Goal: Task Accomplishment & Management: Manage account settings

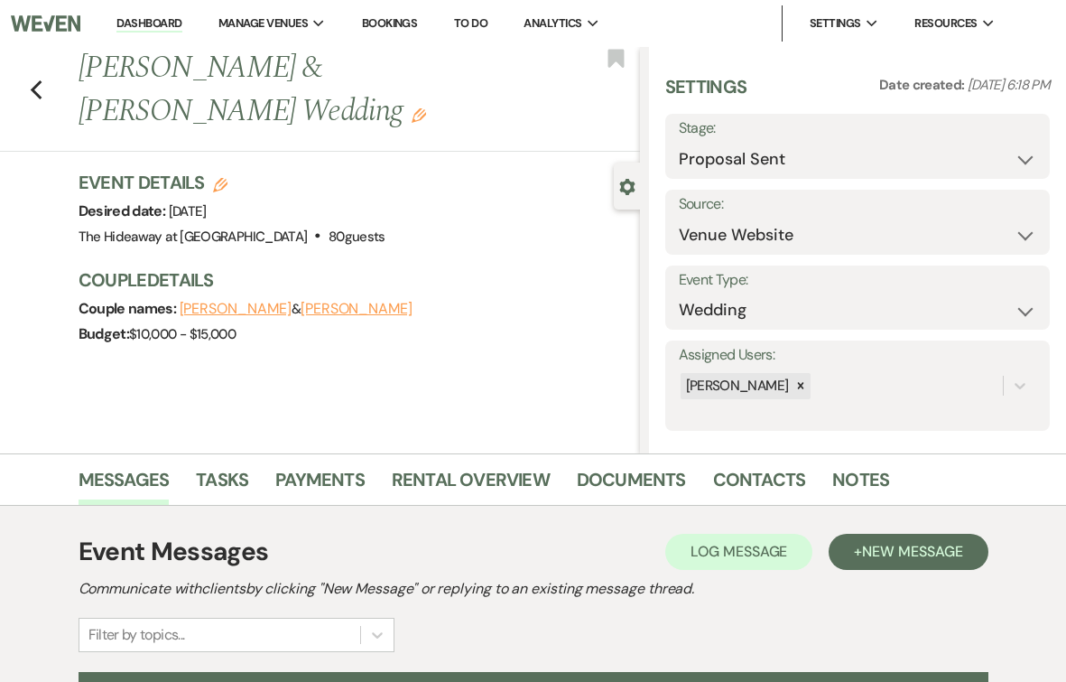
select select "6"
select select "5"
click at [37, 91] on icon "Previous" at bounding box center [37, 90] width 14 height 22
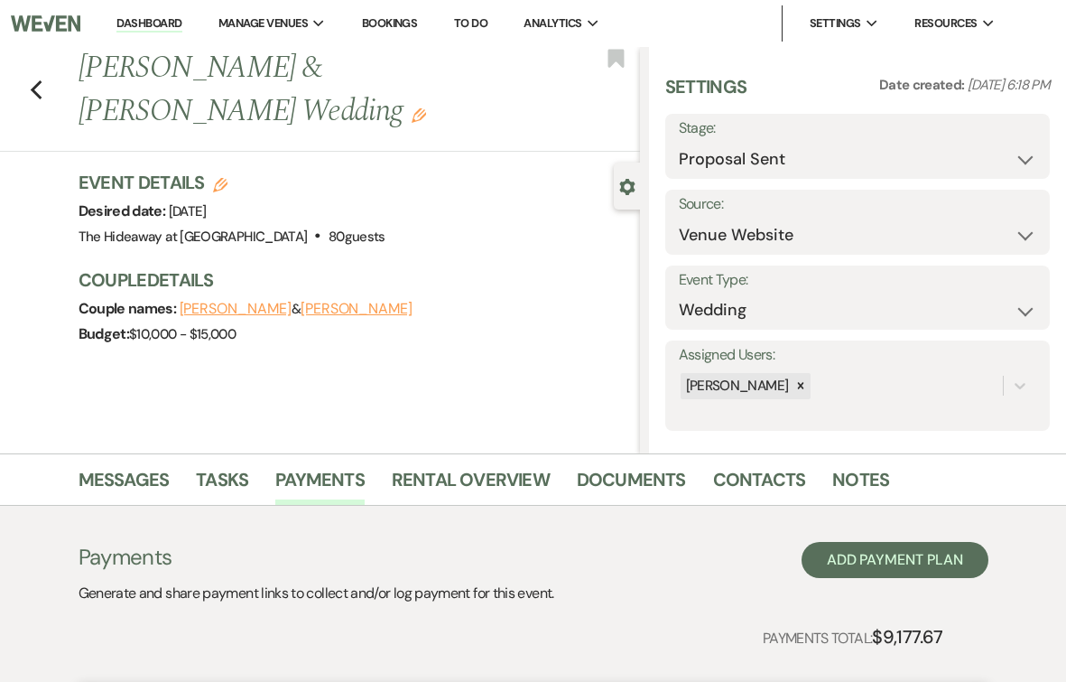
click at [153, 24] on link "Dashboard" at bounding box center [148, 23] width 65 height 17
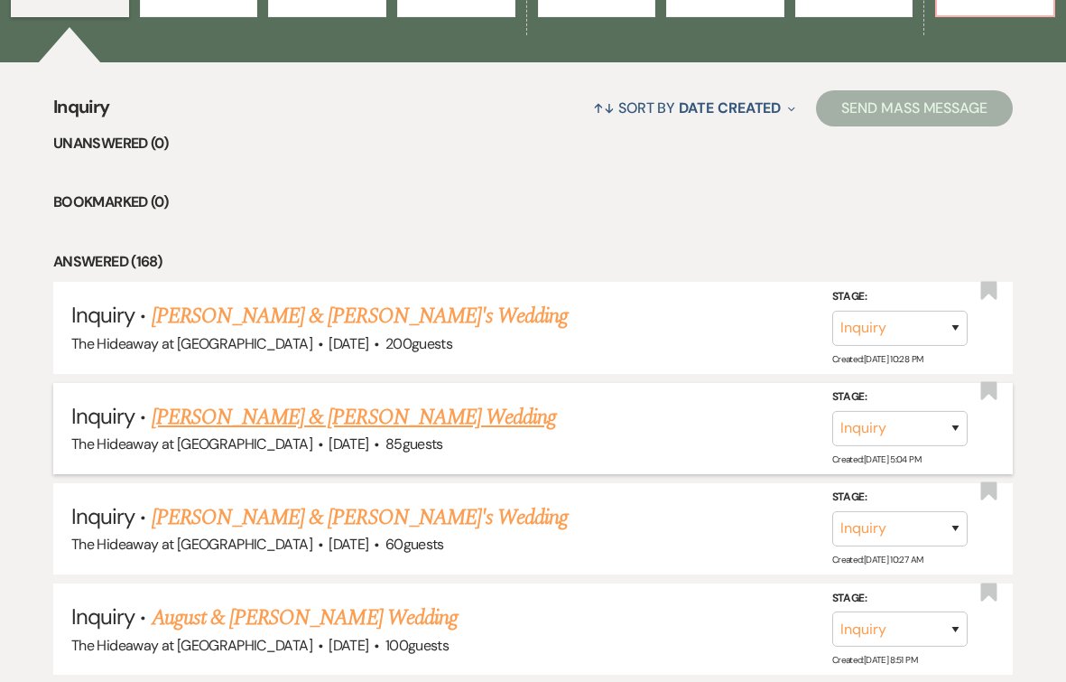
scroll to position [624, 0]
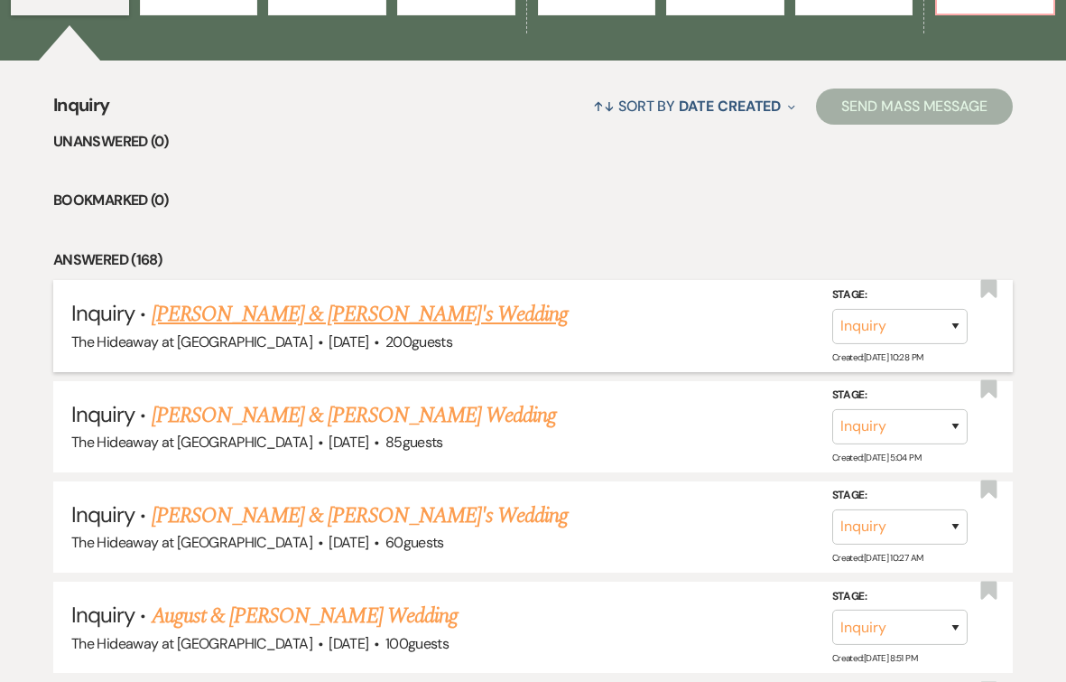
click at [274, 311] on link "[PERSON_NAME] & [PERSON_NAME]'s Wedding" at bounding box center [360, 314] width 417 height 33
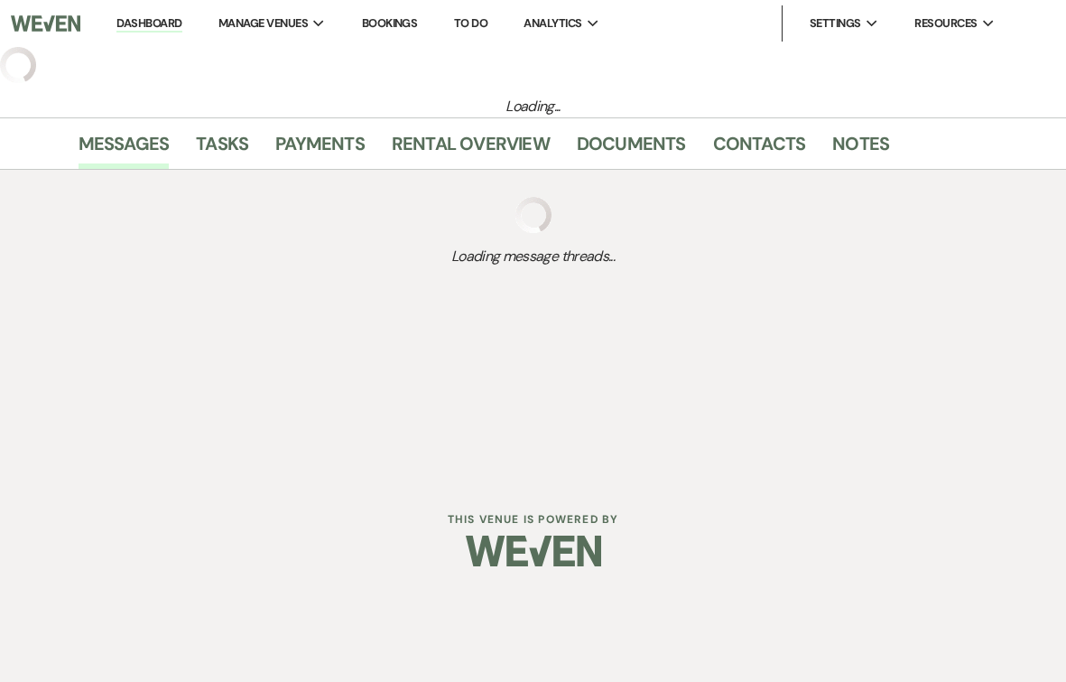
select select "5"
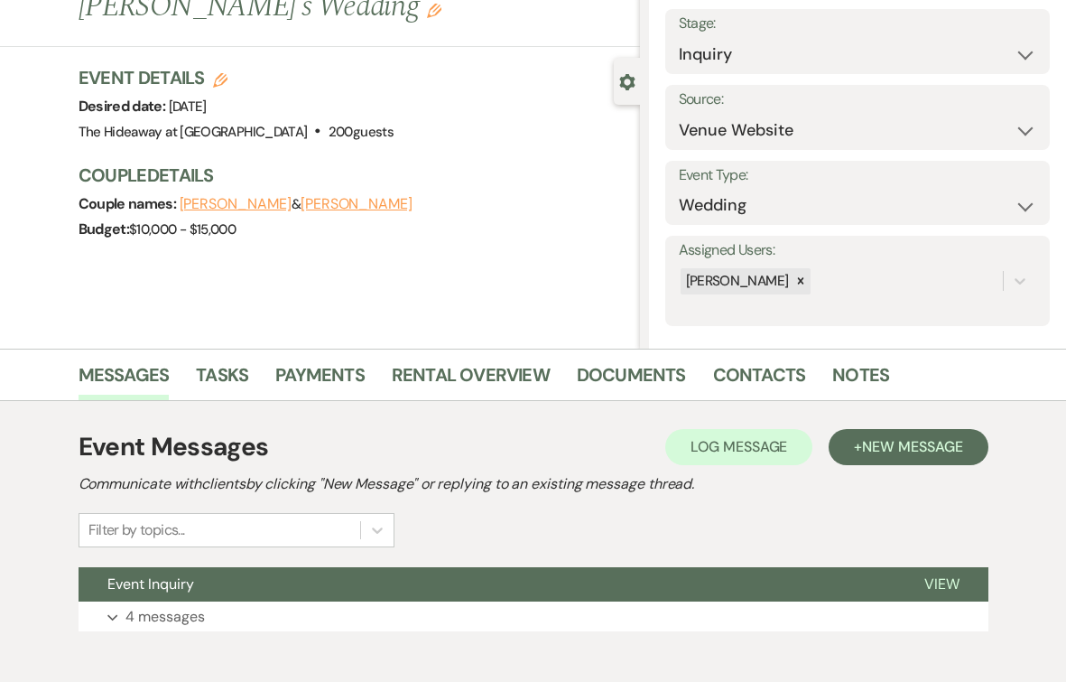
scroll to position [198, 0]
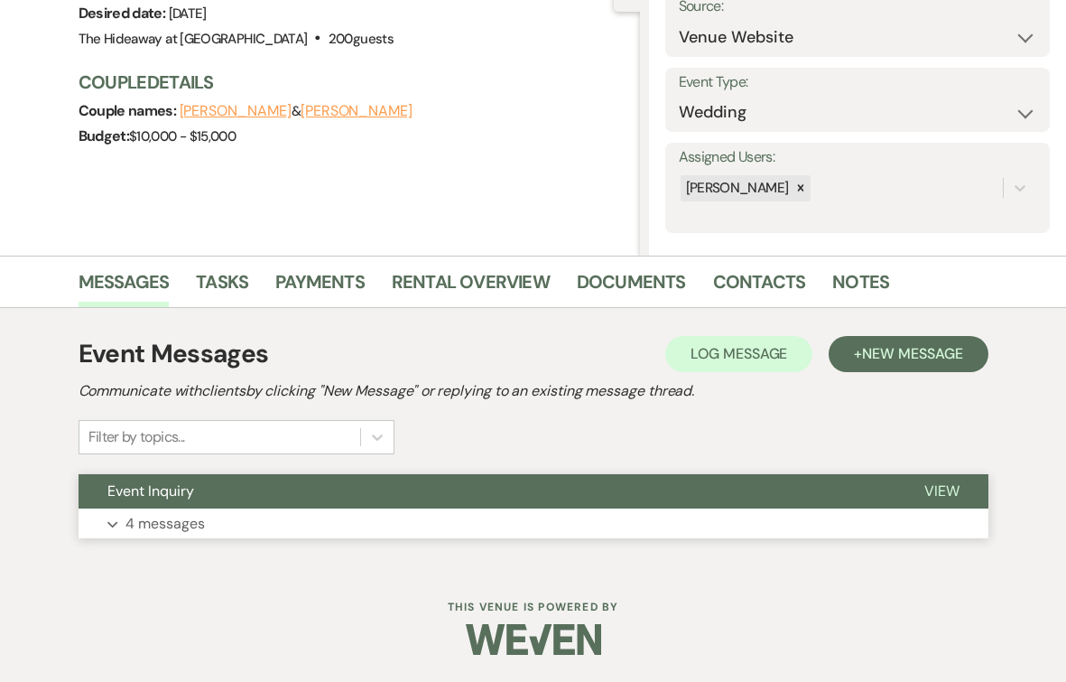
click at [186, 527] on p "4 messages" at bounding box center [165, 523] width 79 height 23
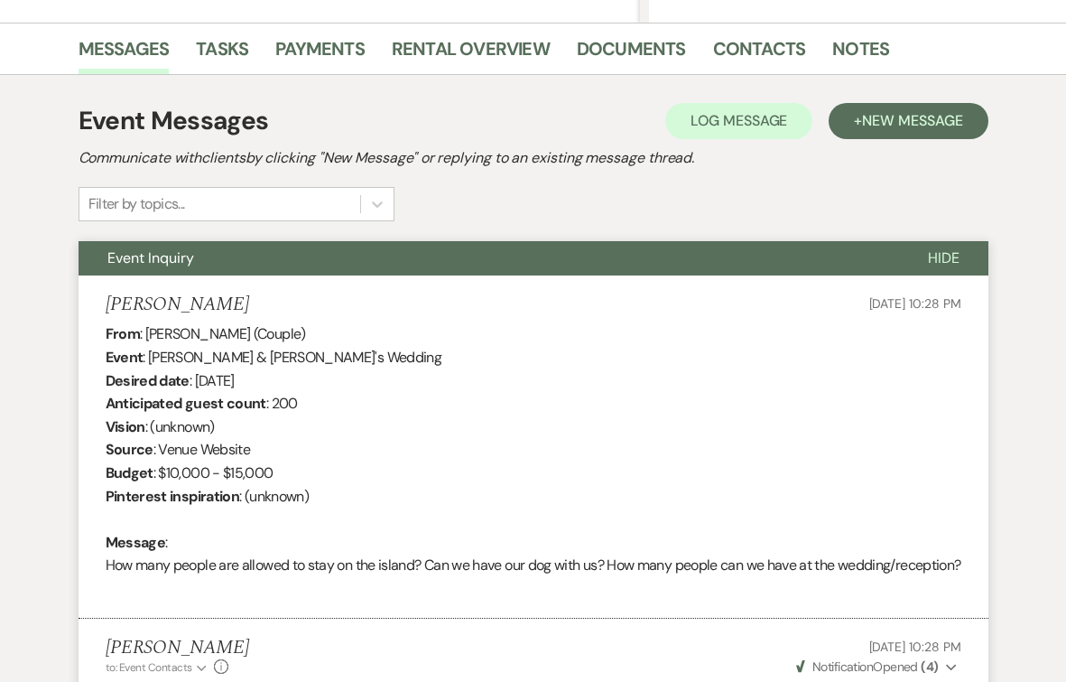
scroll to position [428, 0]
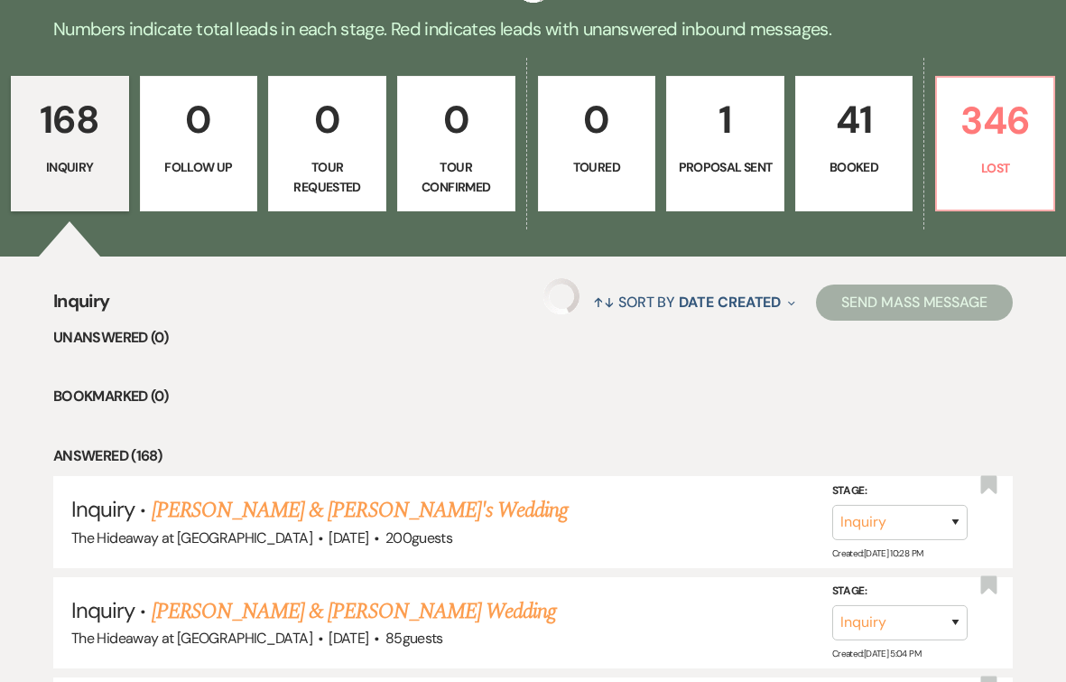
scroll to position [624, 0]
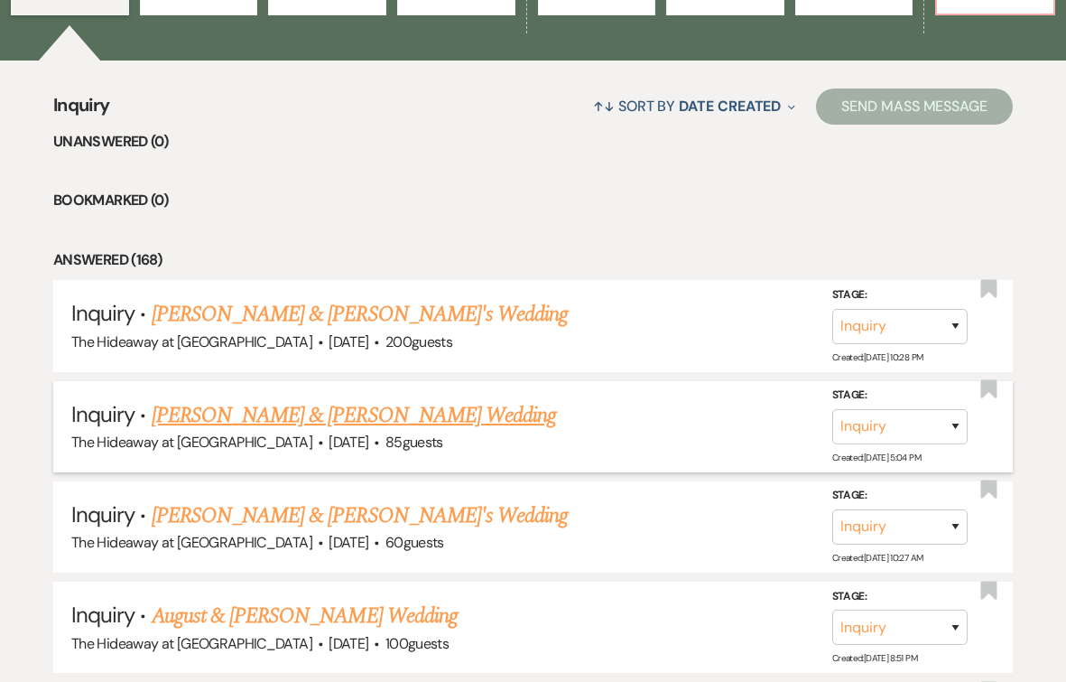
click at [215, 421] on link "[PERSON_NAME] & [PERSON_NAME] Wedding" at bounding box center [354, 415] width 405 height 33
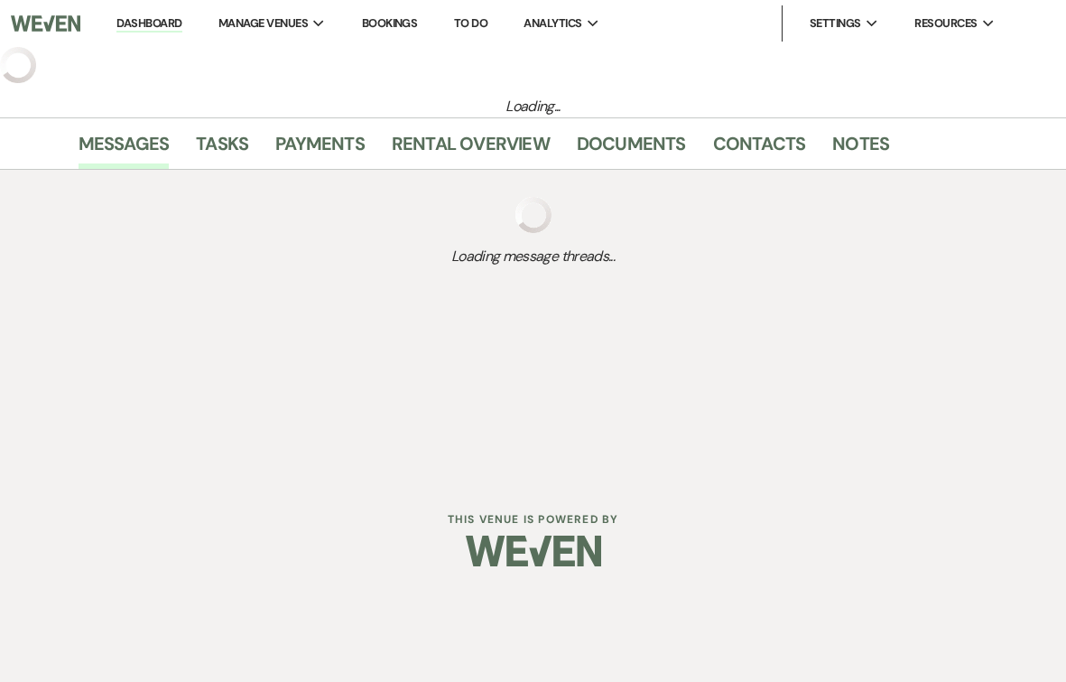
select select "5"
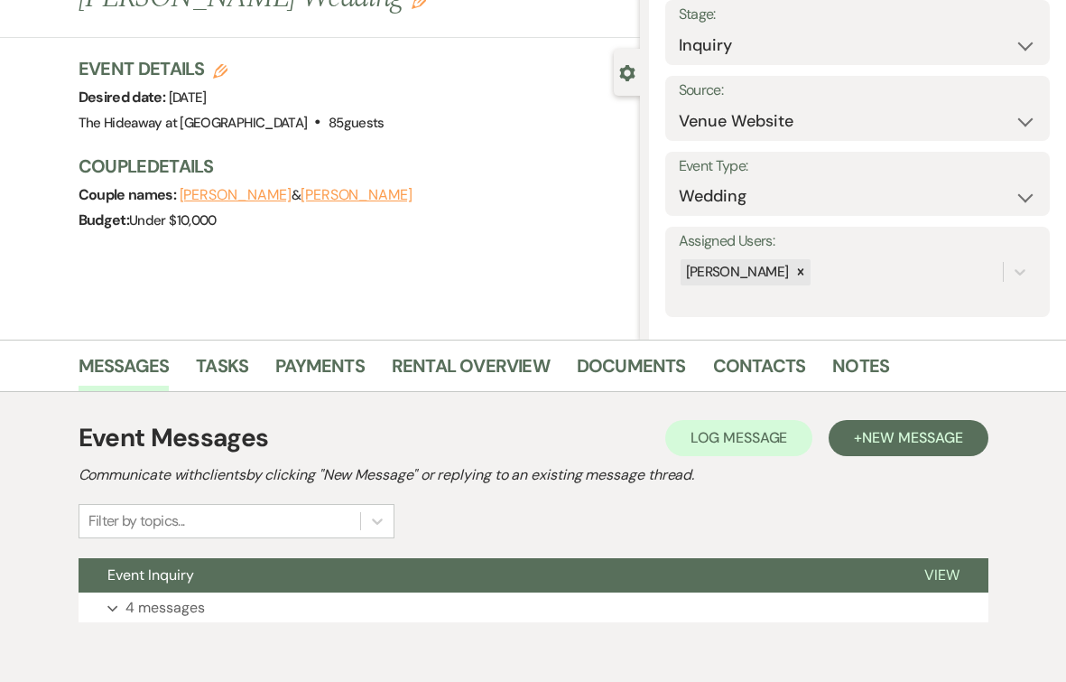
scroll to position [198, 0]
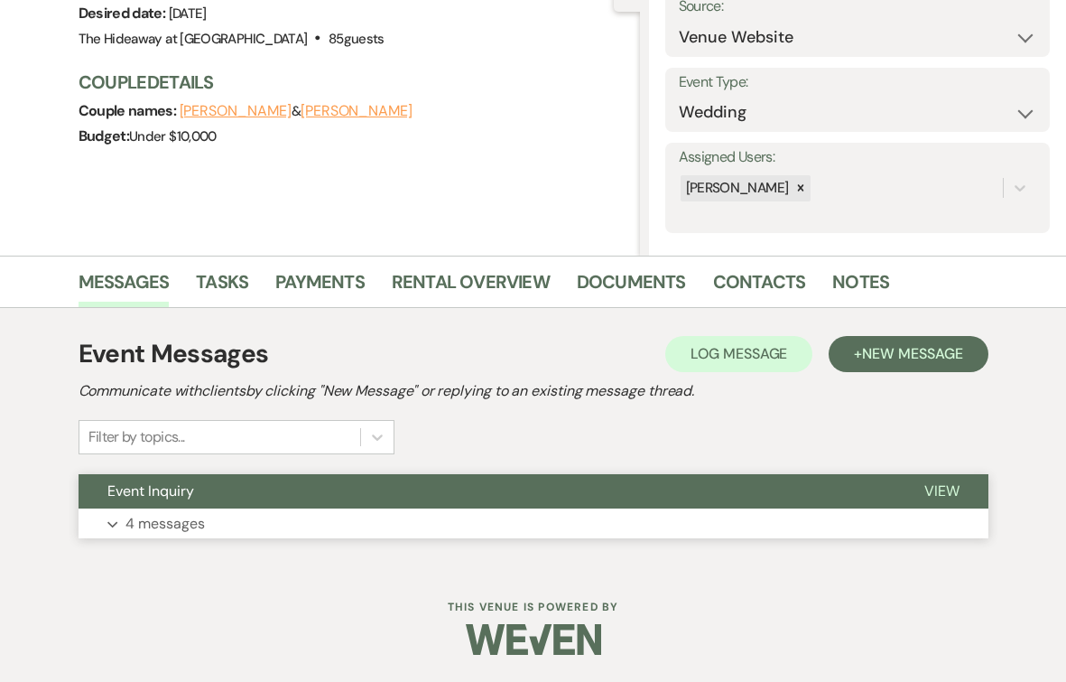
click at [180, 526] on p "4 messages" at bounding box center [165, 523] width 79 height 23
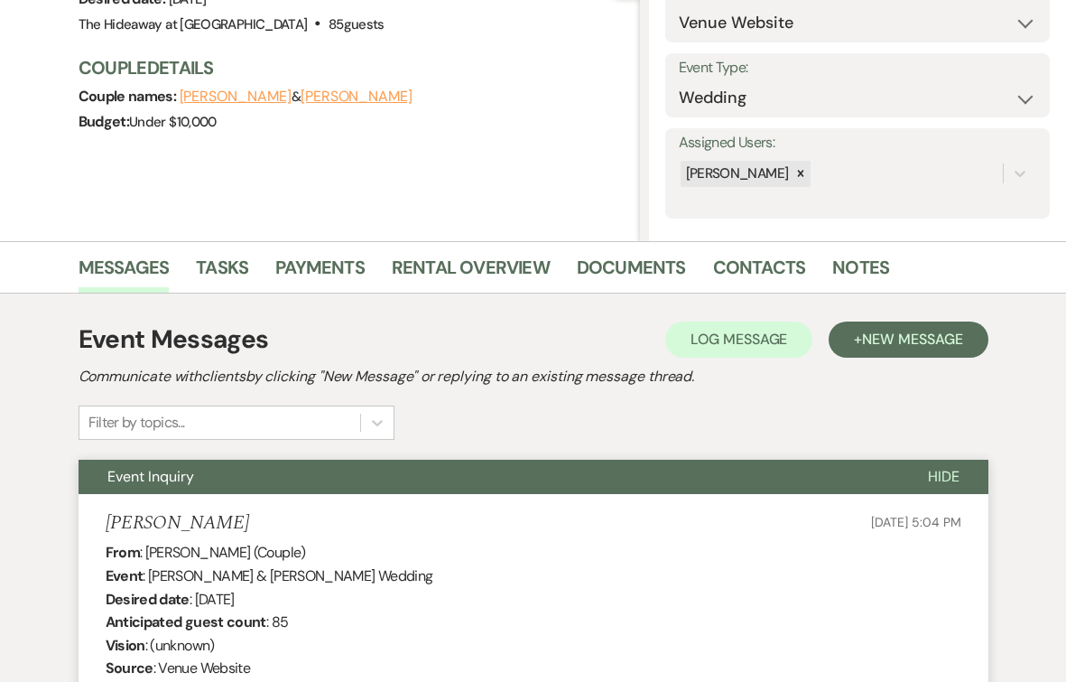
scroll to position [0, 0]
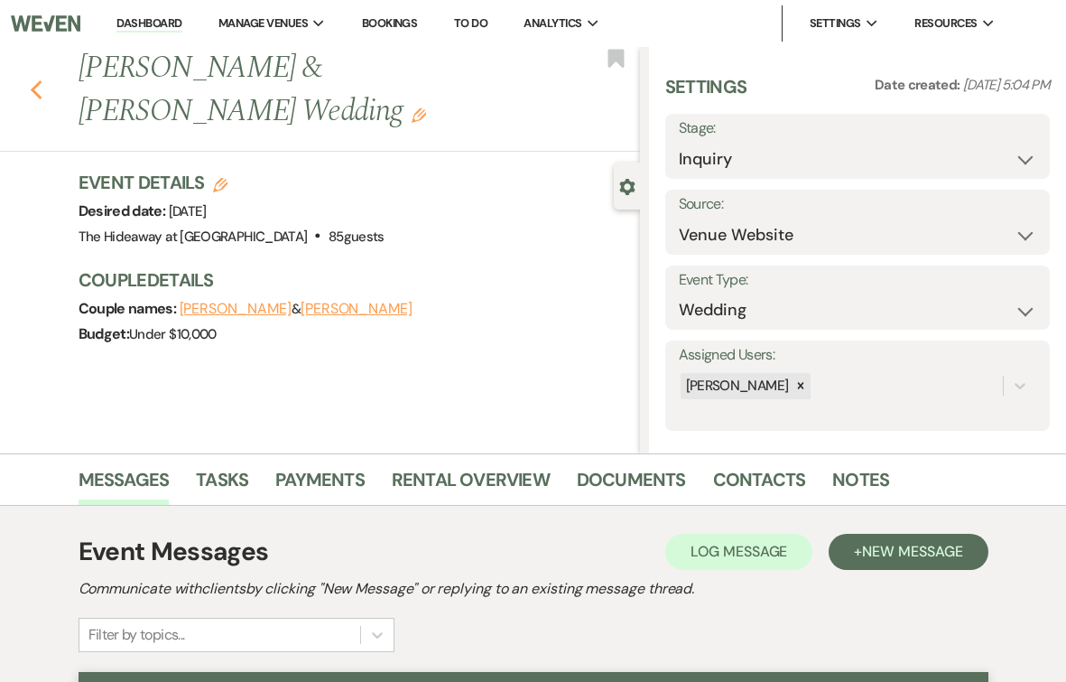
click at [33, 85] on icon "Previous" at bounding box center [37, 90] width 14 height 22
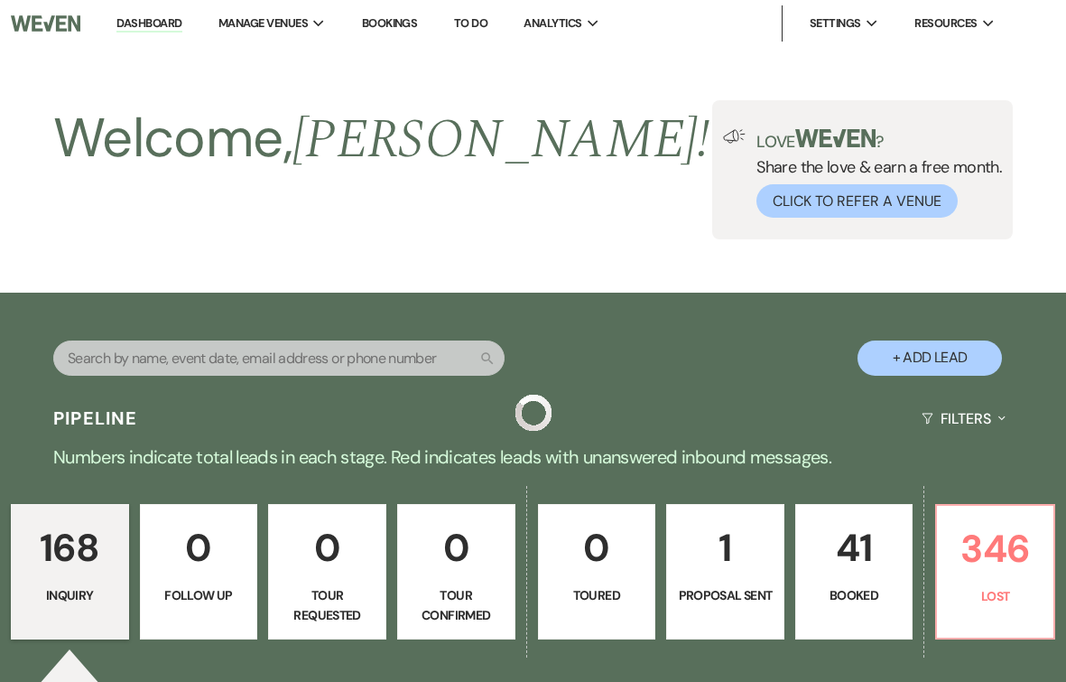
scroll to position [624, 0]
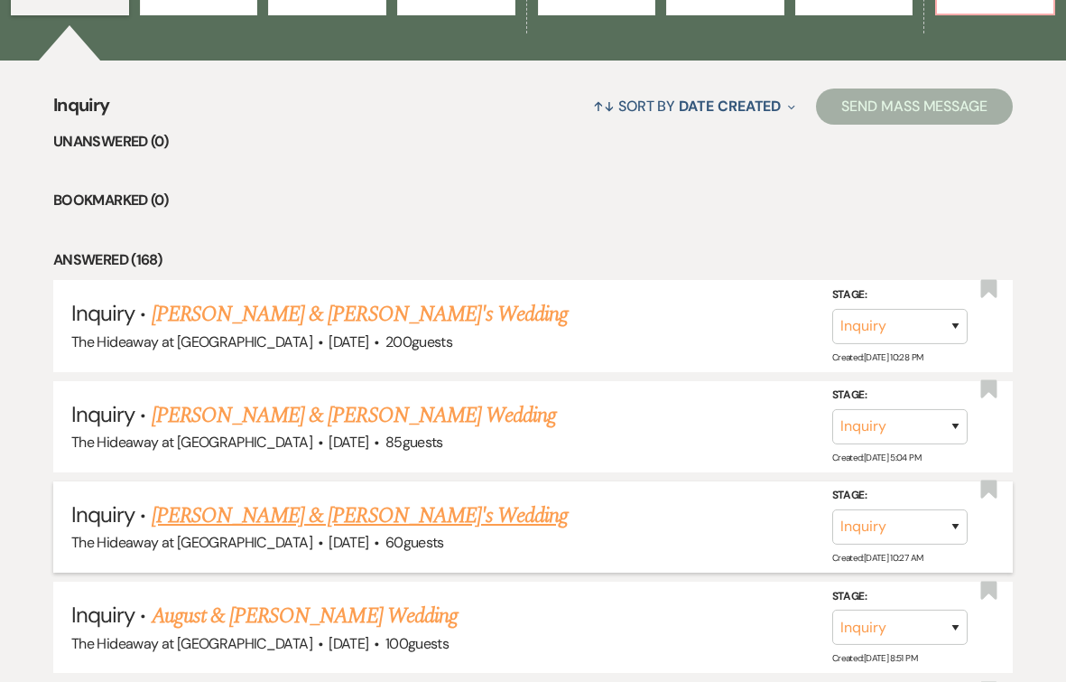
click at [337, 520] on link "[PERSON_NAME] & [PERSON_NAME]'s Wedding" at bounding box center [360, 515] width 417 height 33
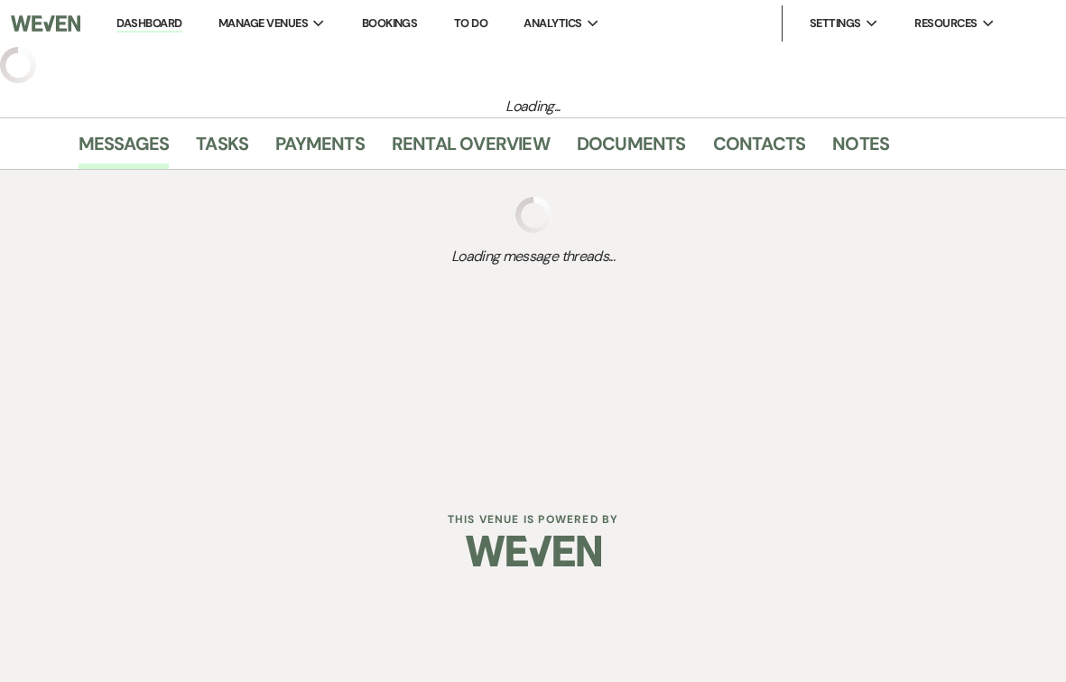
select select "5"
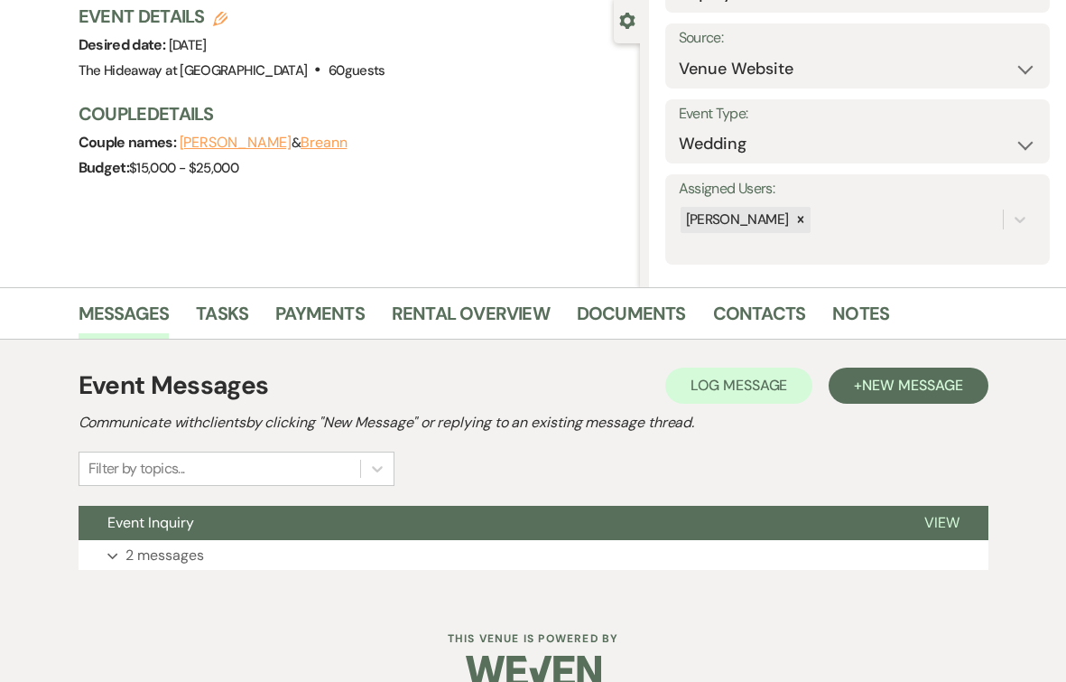
scroll to position [198, 0]
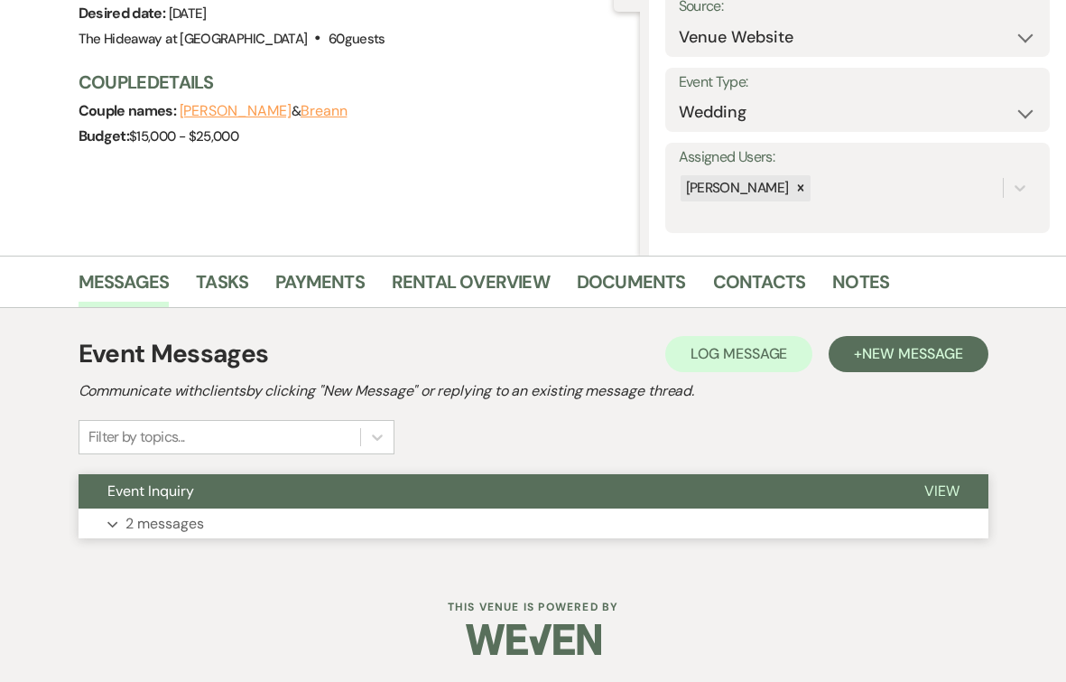
click at [184, 523] on p "2 messages" at bounding box center [165, 523] width 79 height 23
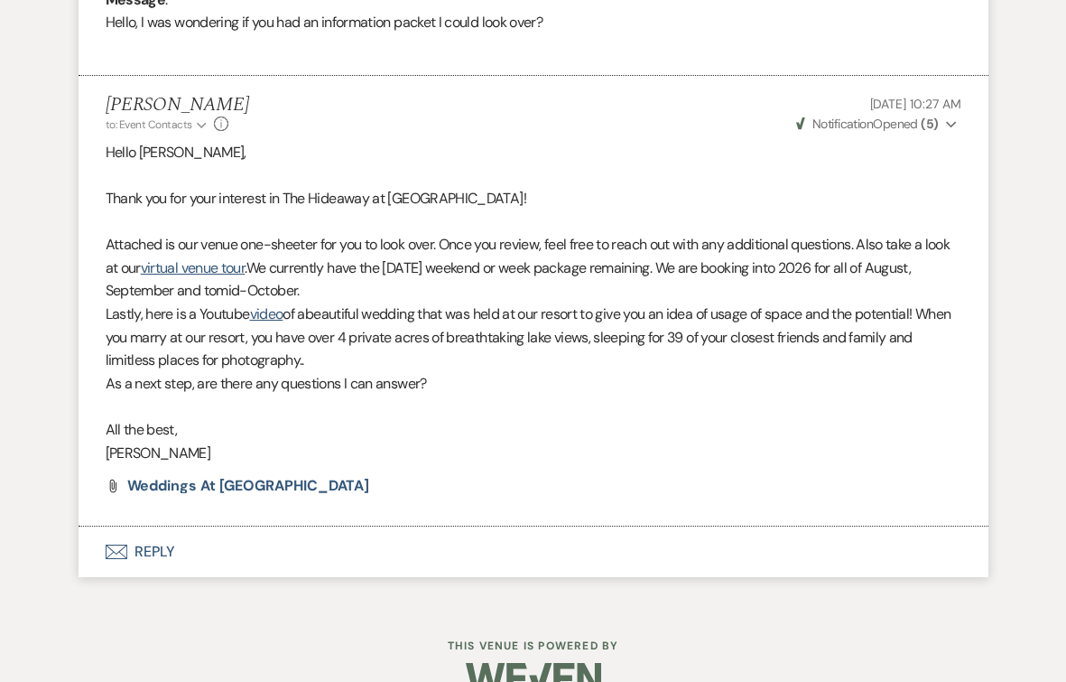
scroll to position [964, 0]
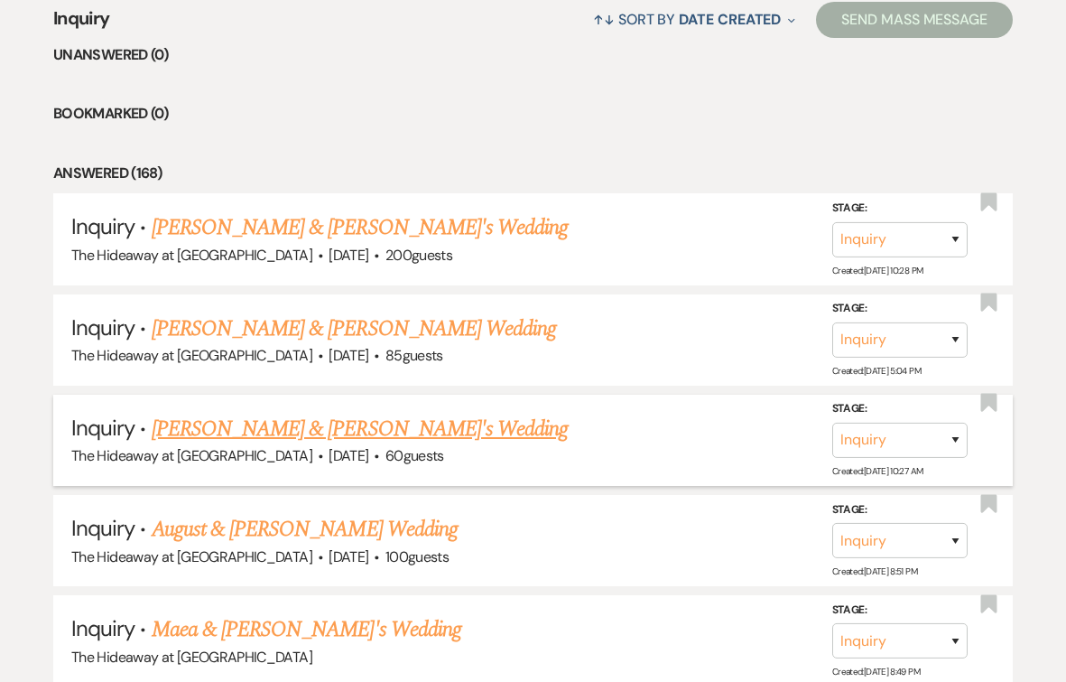
scroll to position [725, 0]
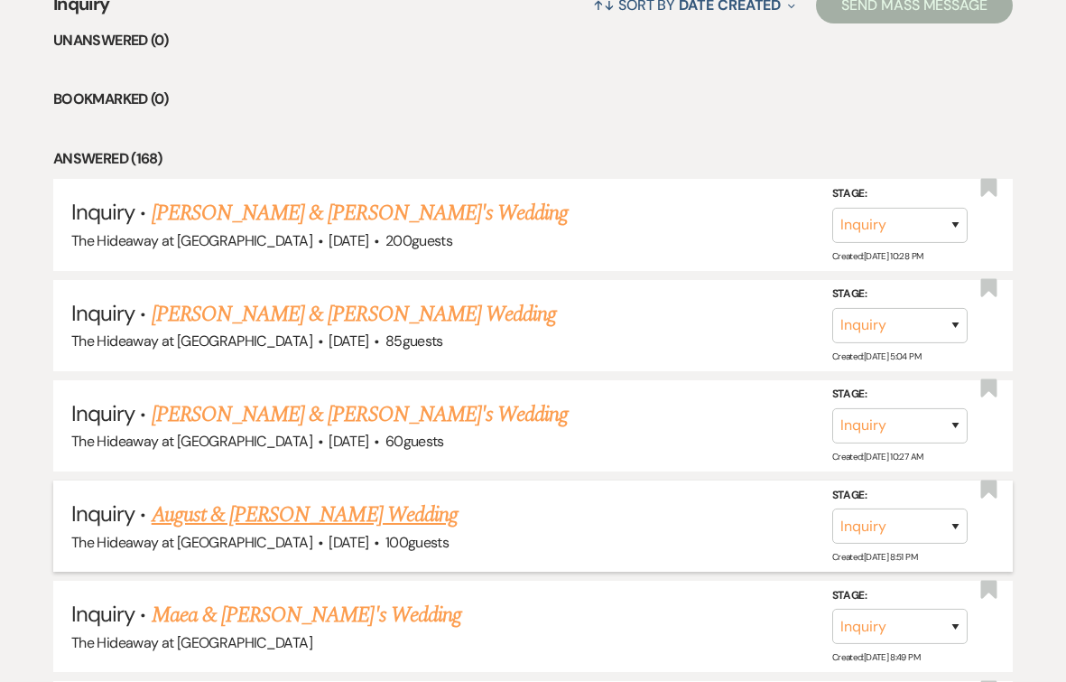
click at [339, 520] on link "August & [PERSON_NAME] Wedding" at bounding box center [305, 514] width 306 height 33
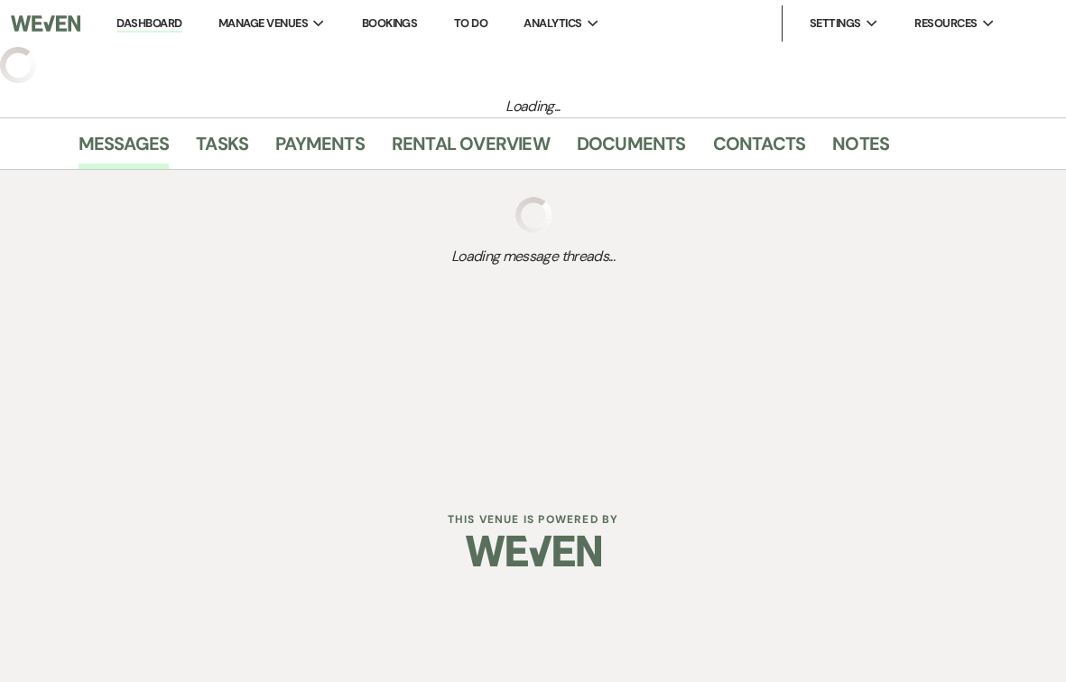
select select "5"
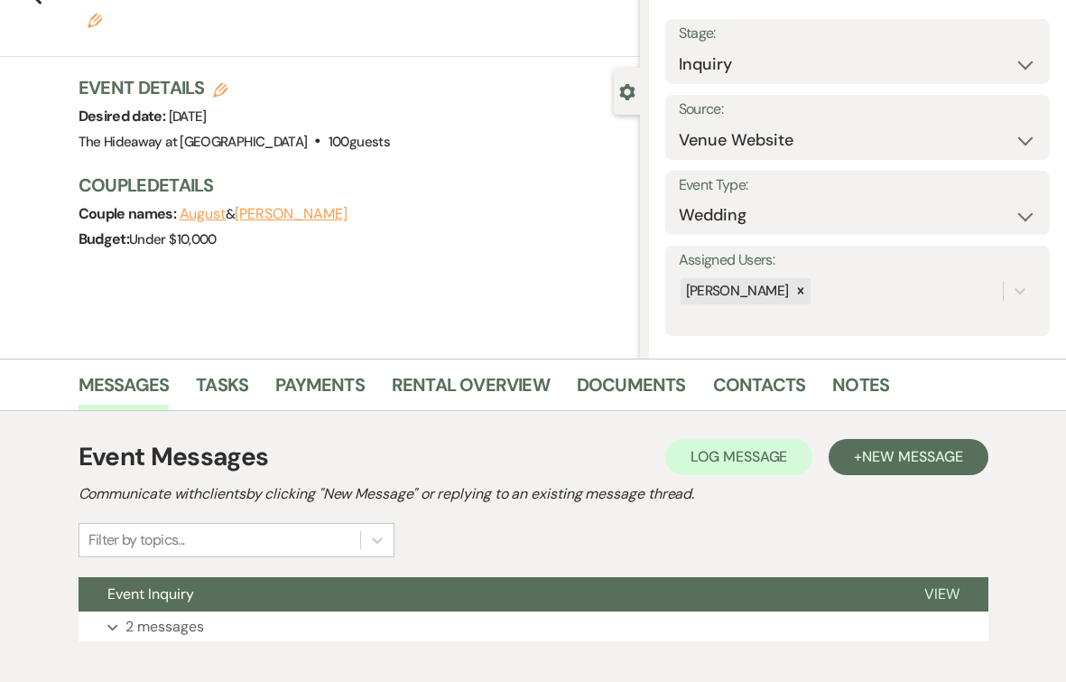
scroll to position [198, 0]
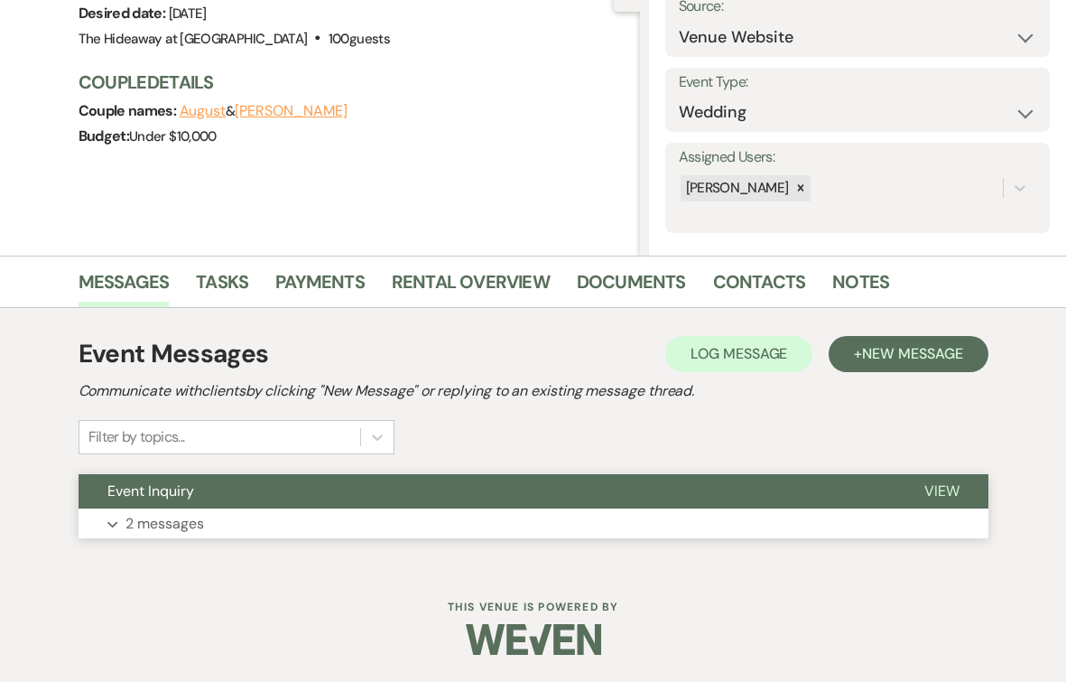
click at [193, 522] on p "2 messages" at bounding box center [165, 523] width 79 height 23
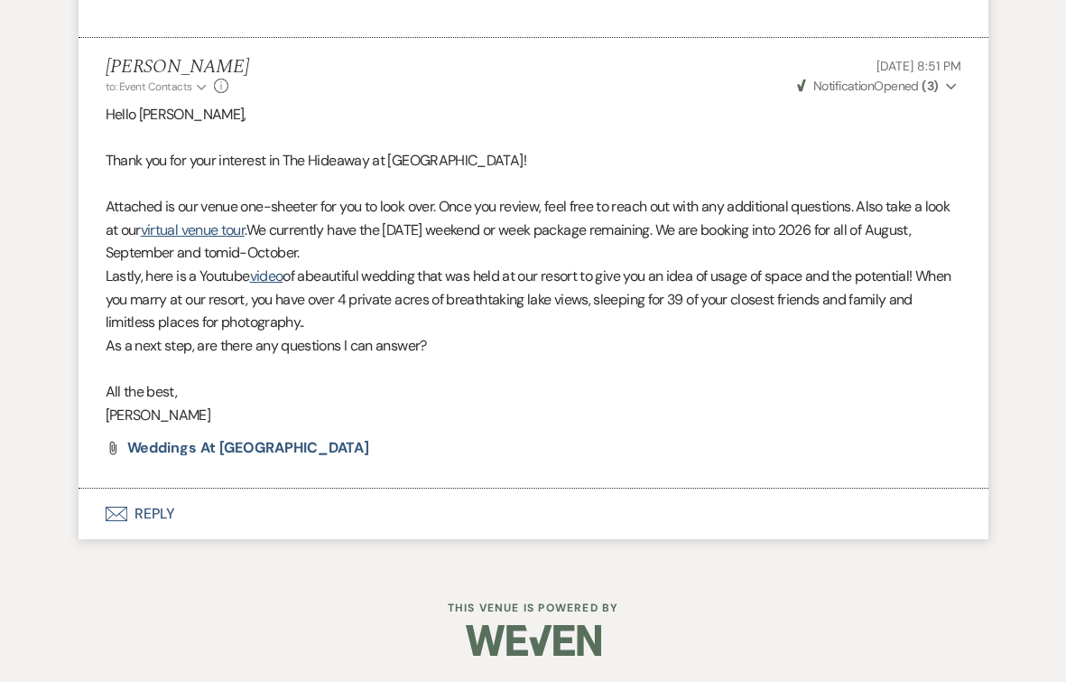
scroll to position [1012, 0]
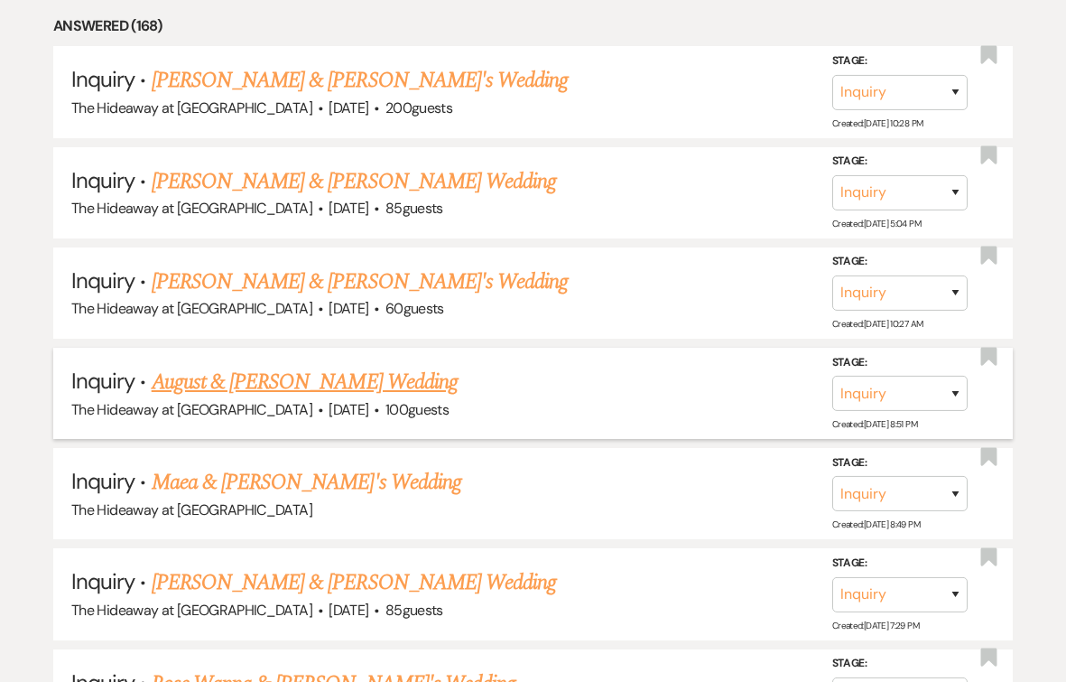
scroll to position [898, 0]
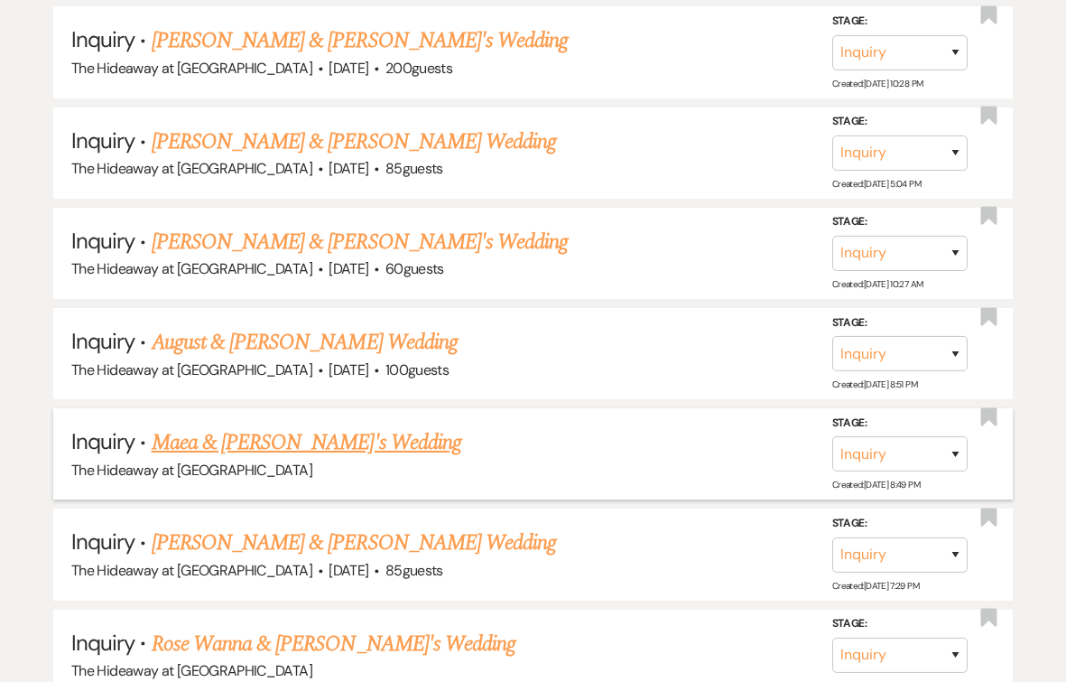
click at [297, 442] on link "Maea & [PERSON_NAME]'s Wedding" at bounding box center [307, 442] width 310 height 33
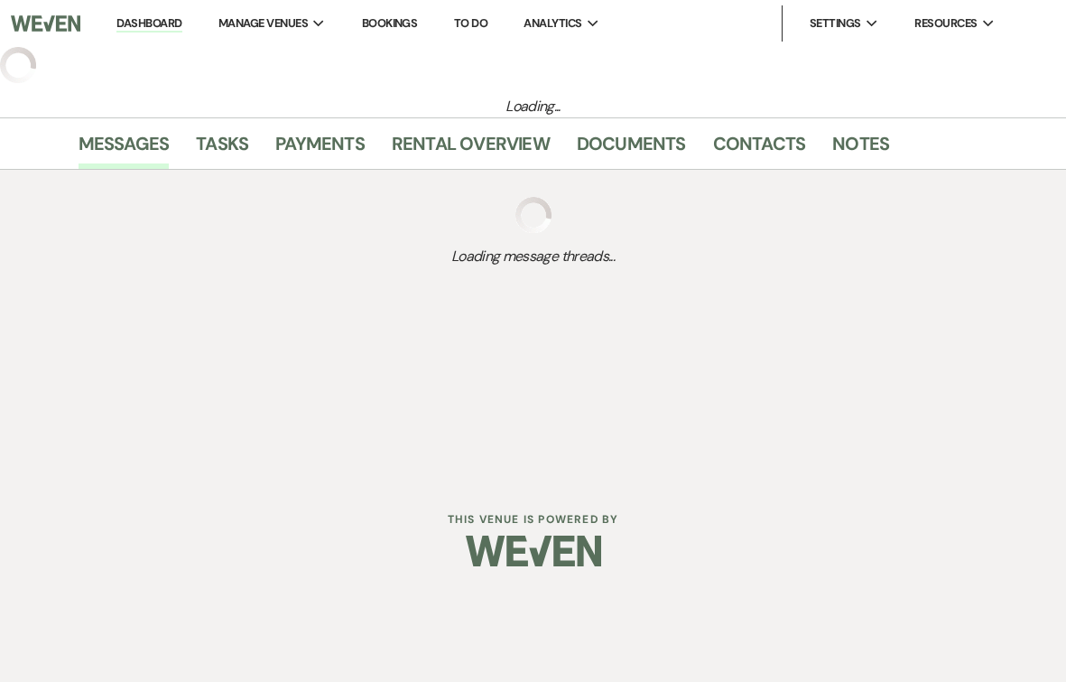
select select "5"
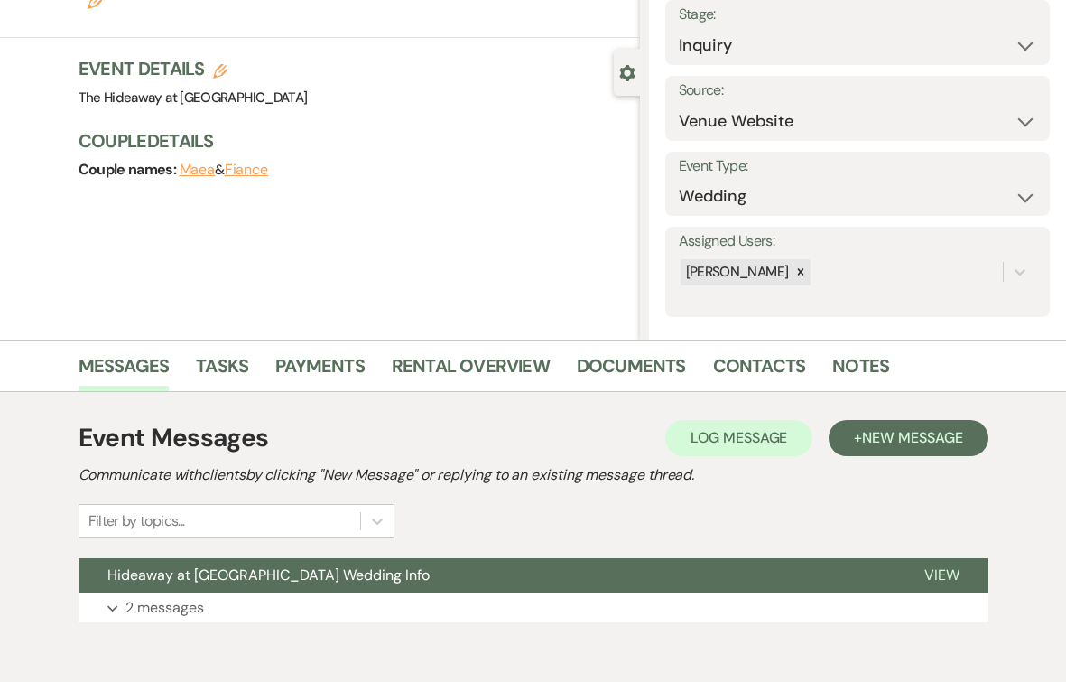
scroll to position [131, 0]
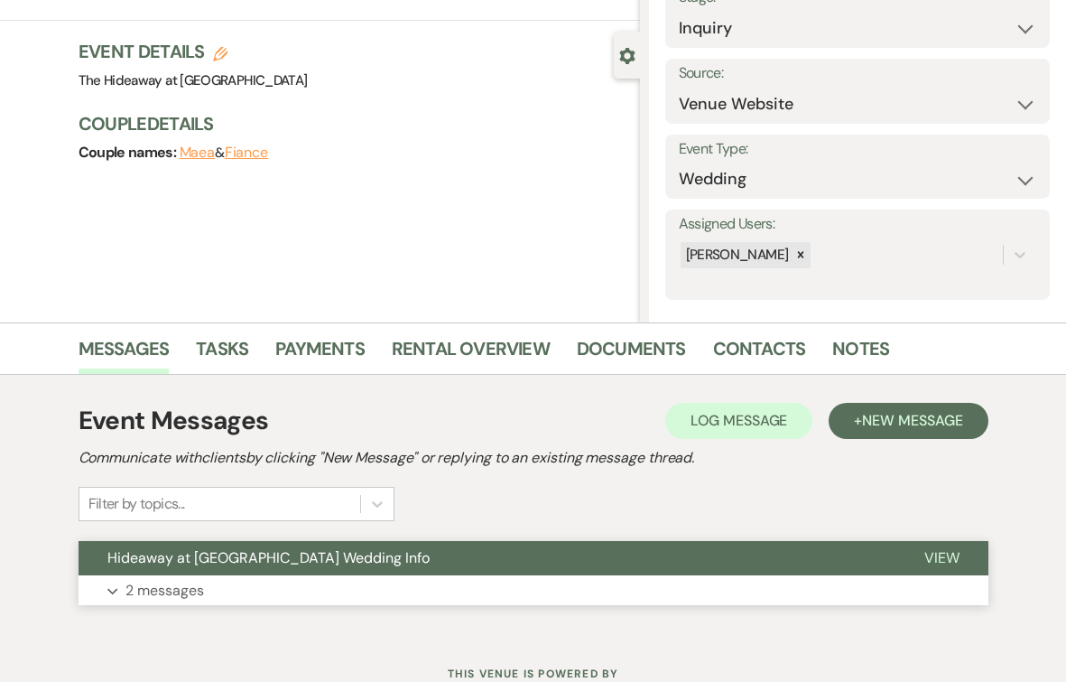
click at [168, 594] on p "2 messages" at bounding box center [165, 590] width 79 height 23
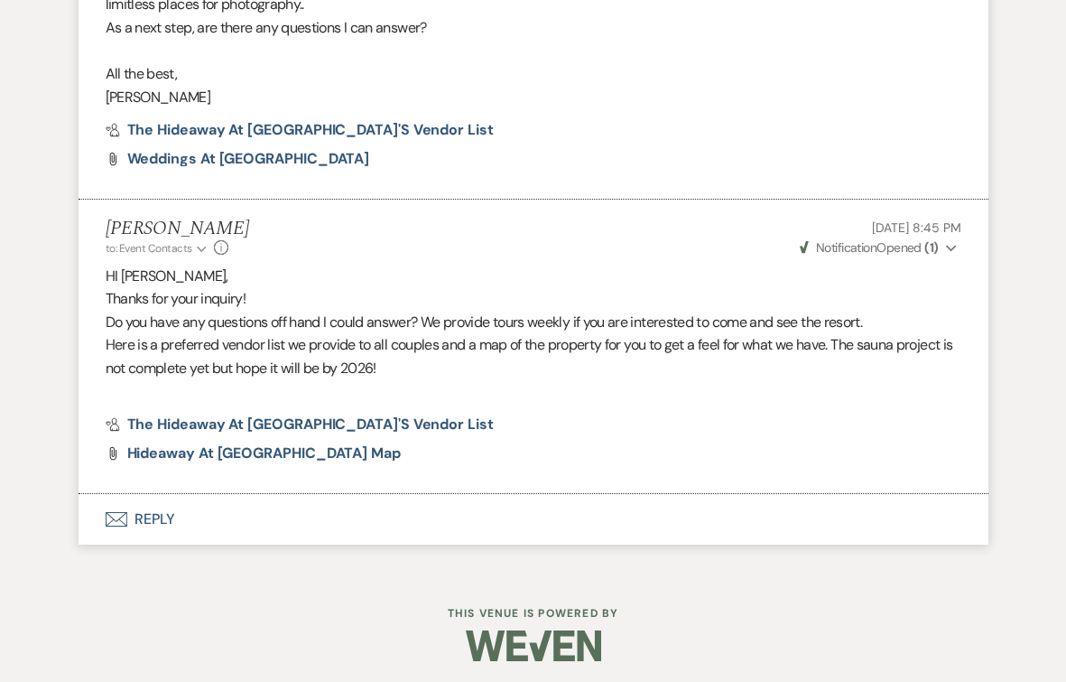
scroll to position [990, 0]
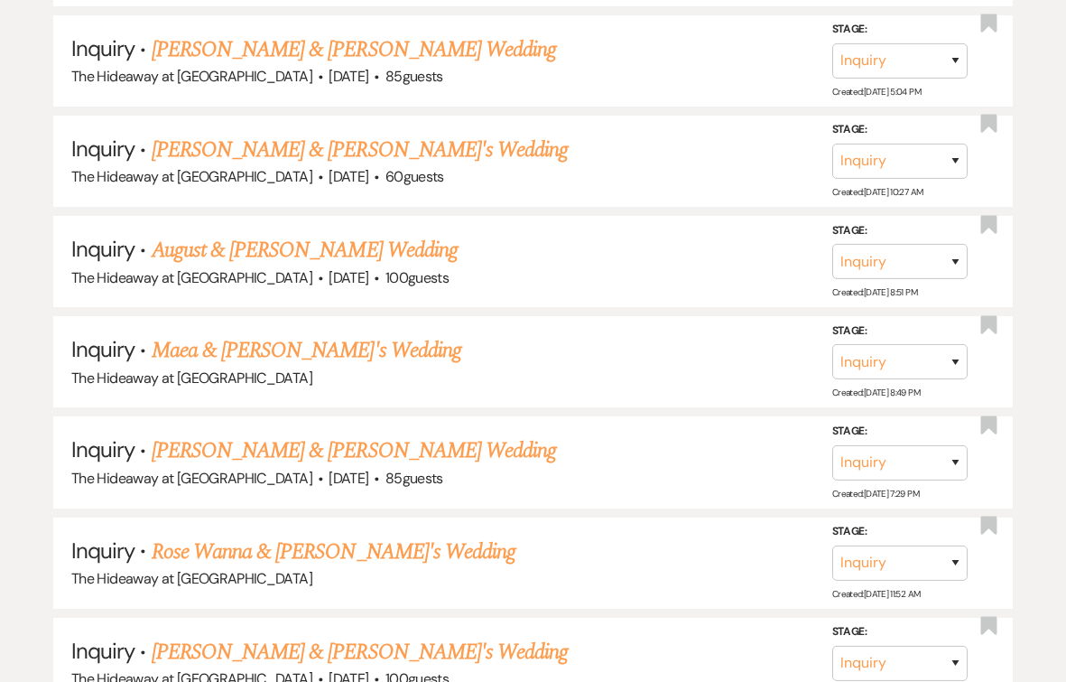
scroll to position [898, 0]
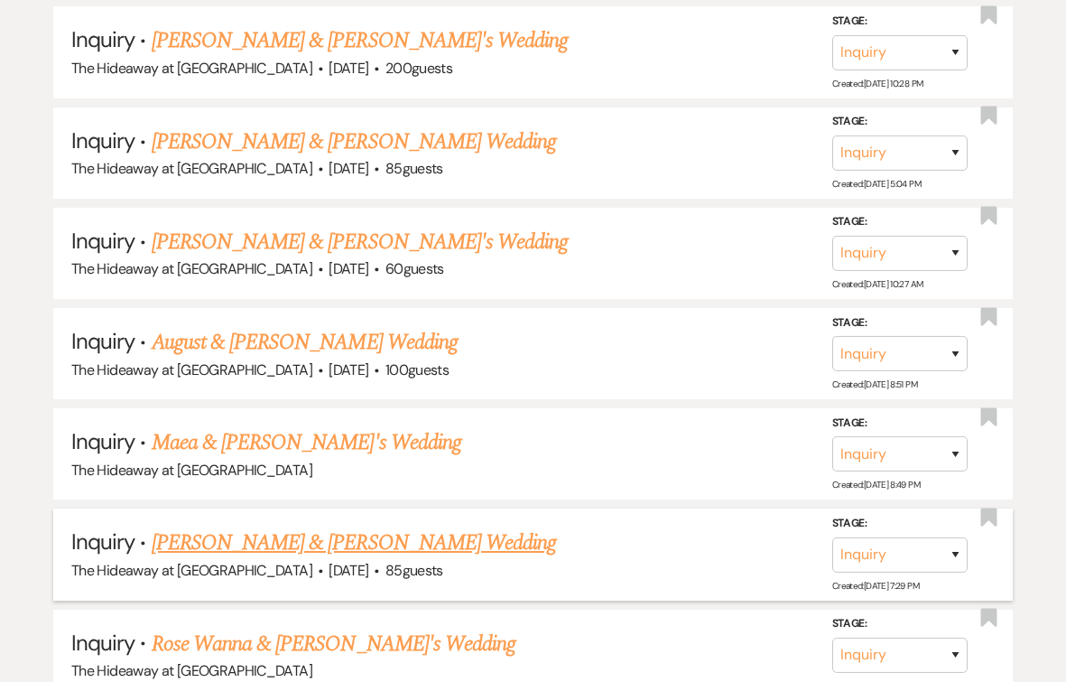
click at [340, 545] on link "[PERSON_NAME] & [PERSON_NAME] Wedding" at bounding box center [354, 542] width 405 height 33
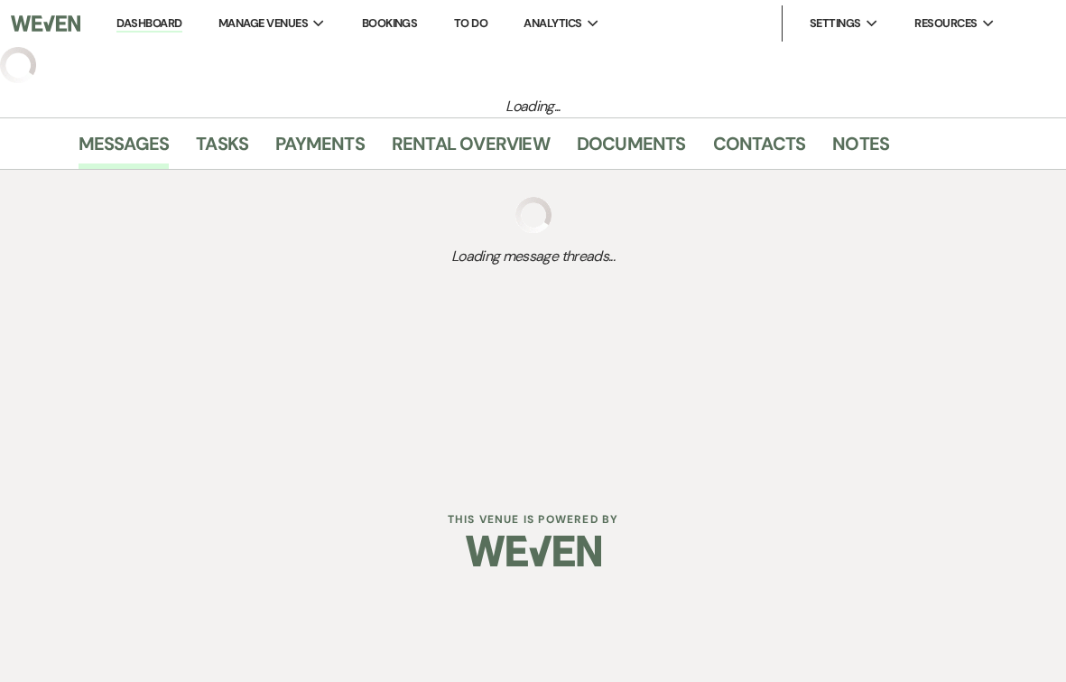
select select "5"
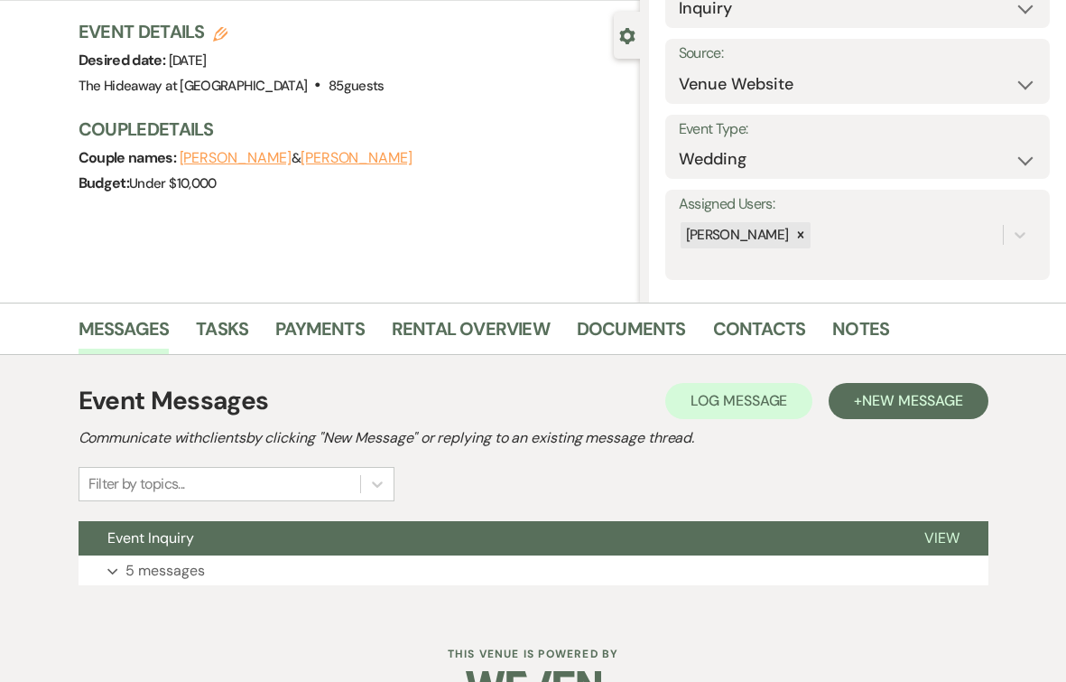
scroll to position [198, 0]
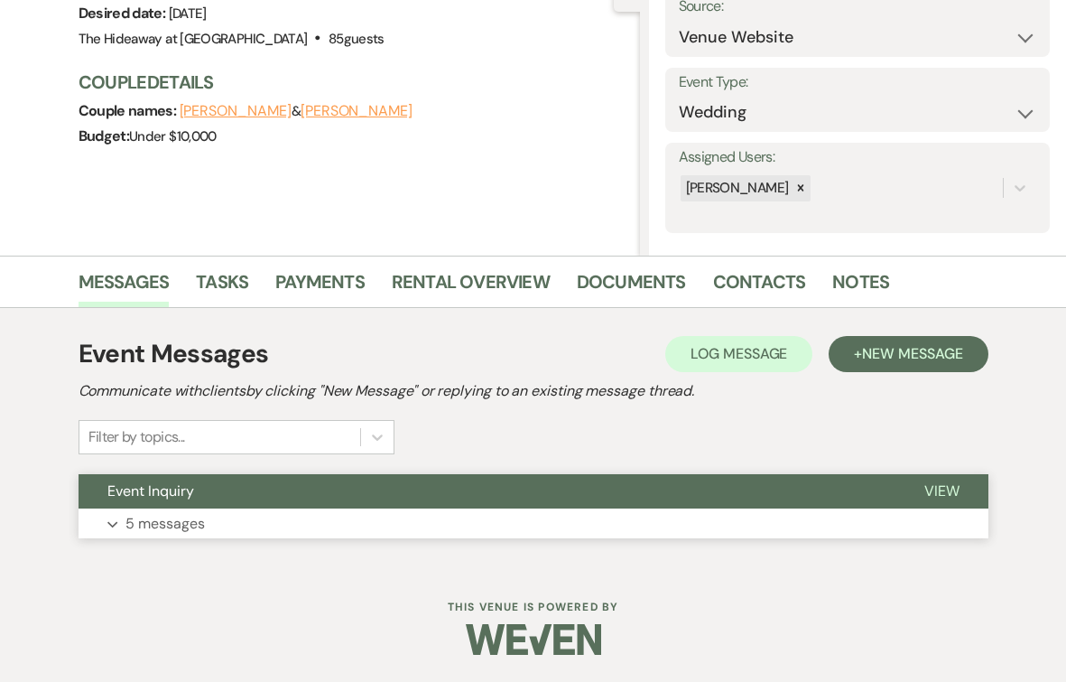
click at [192, 523] on p "5 messages" at bounding box center [165, 523] width 79 height 23
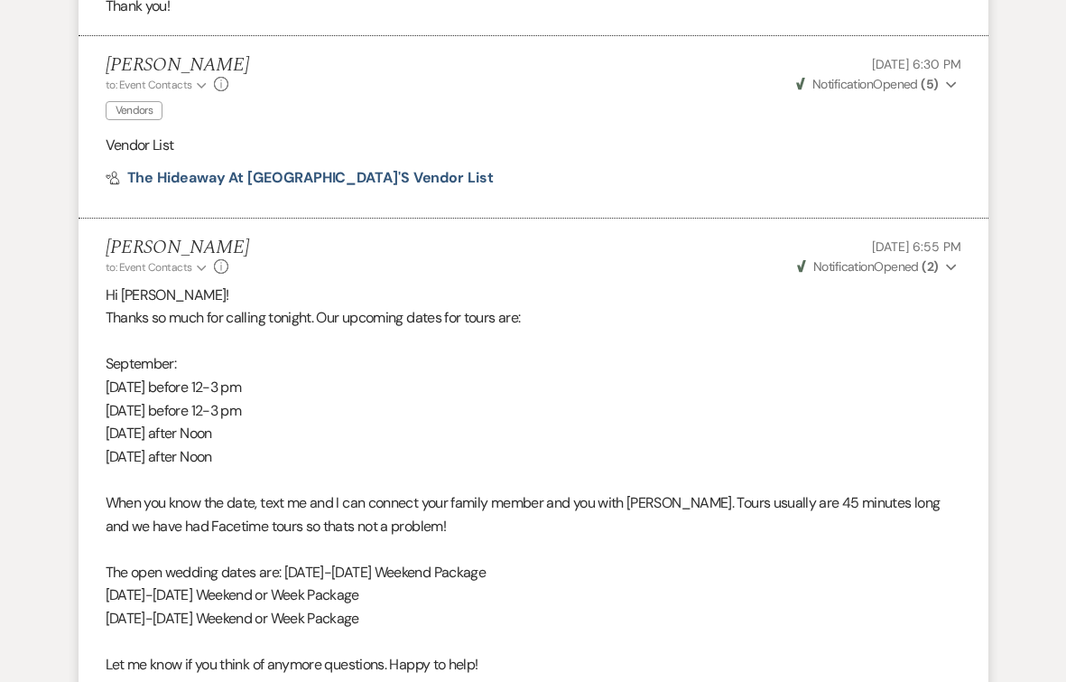
scroll to position [1673, 0]
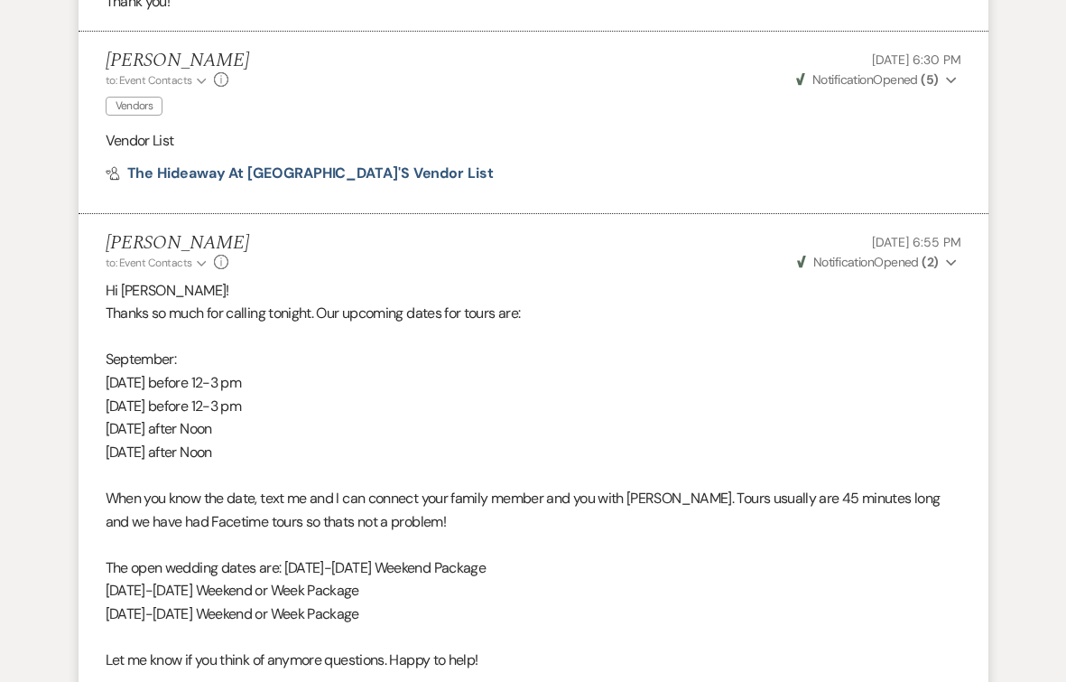
drag, startPoint x: 96, startPoint y: 451, endPoint x: 312, endPoint y: 449, distance: 216.7
click at [312, 449] on li "[PERSON_NAME] to: Event Contacts Expand Info [DATE] 6:55 PM Weven Check Notific…" at bounding box center [534, 475] width 910 height 523
click at [312, 449] on p "[DATE] after Noon" at bounding box center [534, 452] width 856 height 23
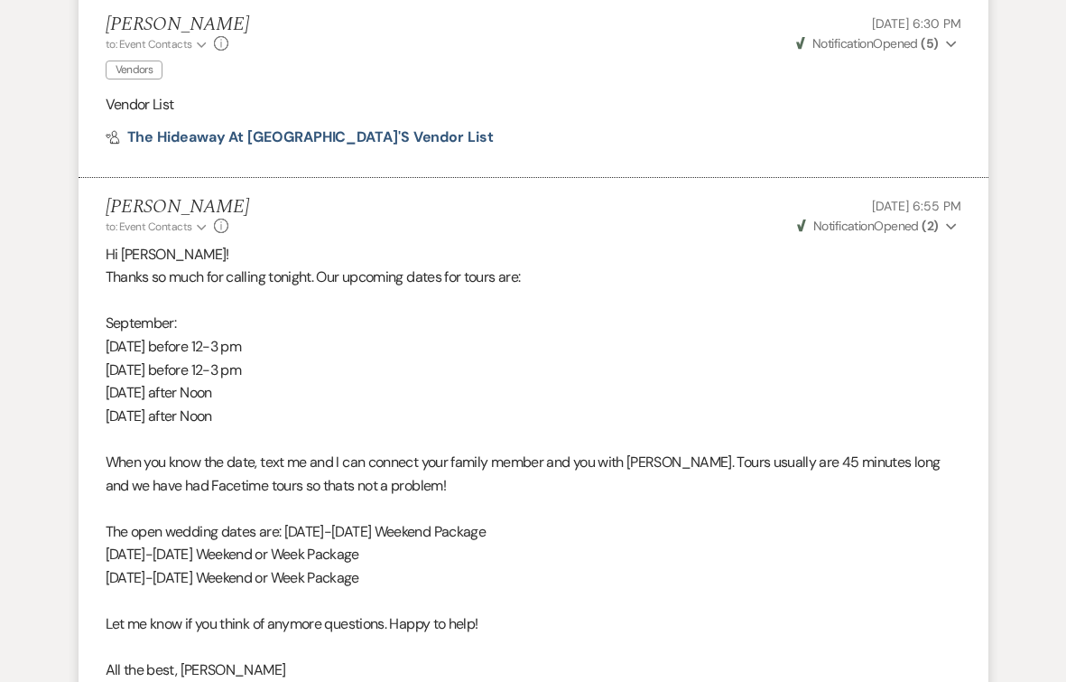
scroll to position [1722, 0]
